Goal: Find specific page/section: Find specific page/section

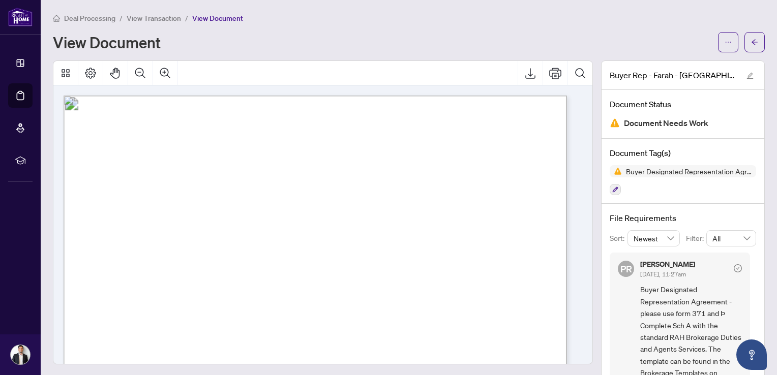
click at [96, 14] on span "Deal Processing" at bounding box center [89, 18] width 51 height 9
